Goal: Find specific page/section: Find specific page/section

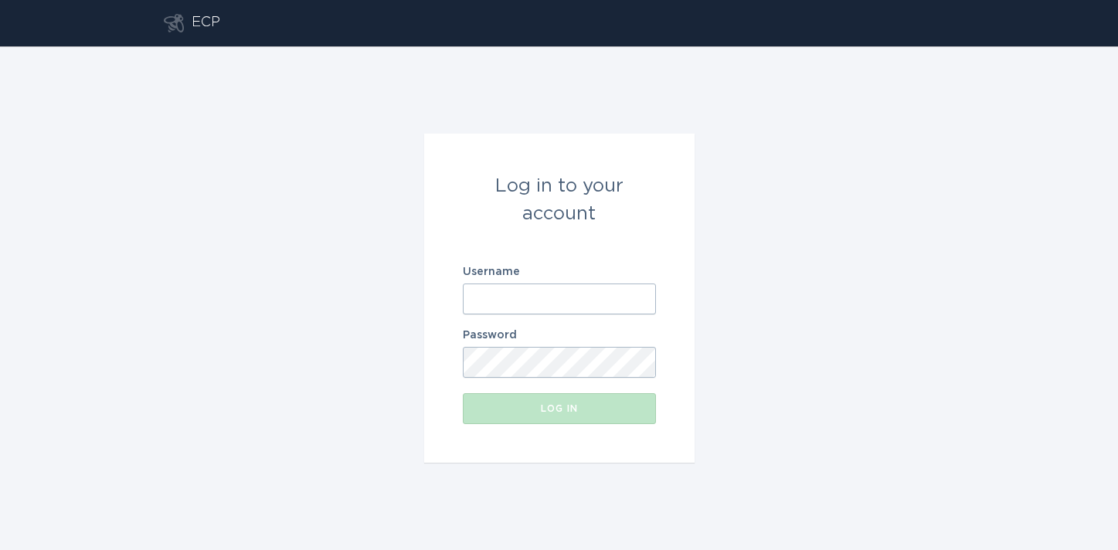
click at [543, 292] on input "Username" at bounding box center [559, 299] width 193 height 31
type input "[EMAIL_ADDRESS][DOMAIN_NAME]"
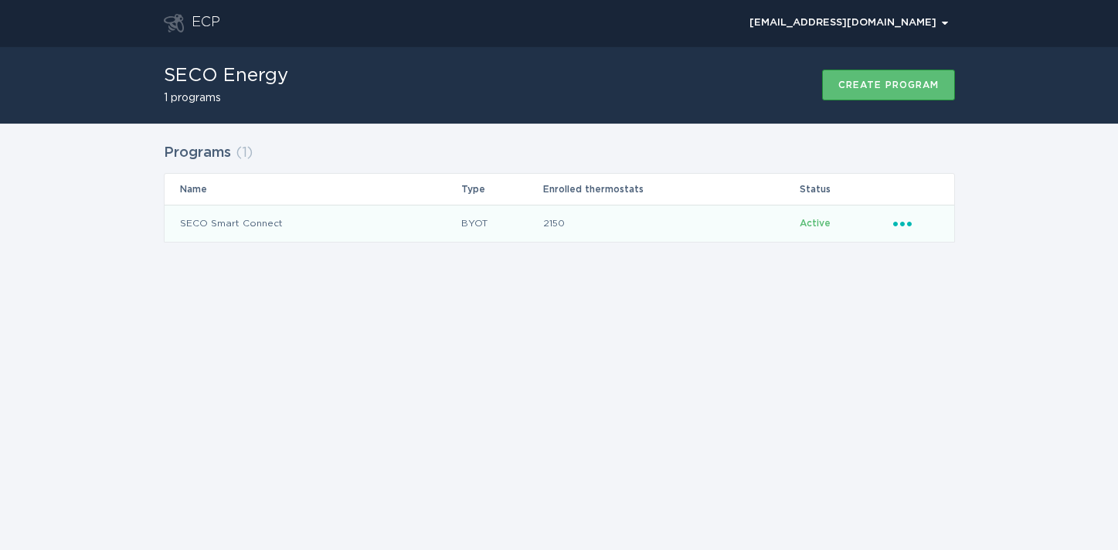
click at [255, 223] on td "SECO Smart Connect" at bounding box center [313, 223] width 297 height 37
